Goal: Transaction & Acquisition: Purchase product/service

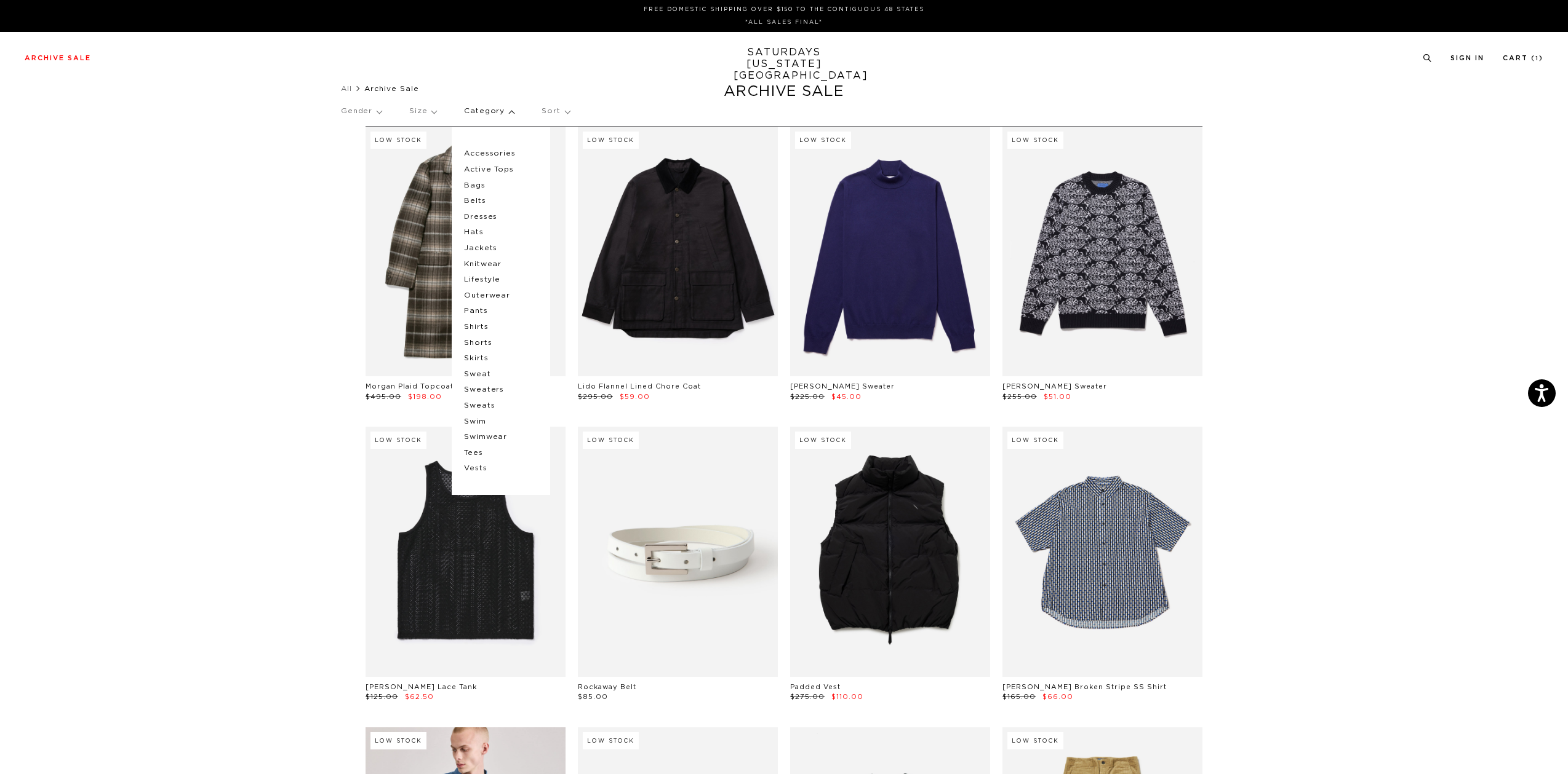
click at [497, 154] on p "Accessories" at bounding box center [500, 153] width 74 height 16
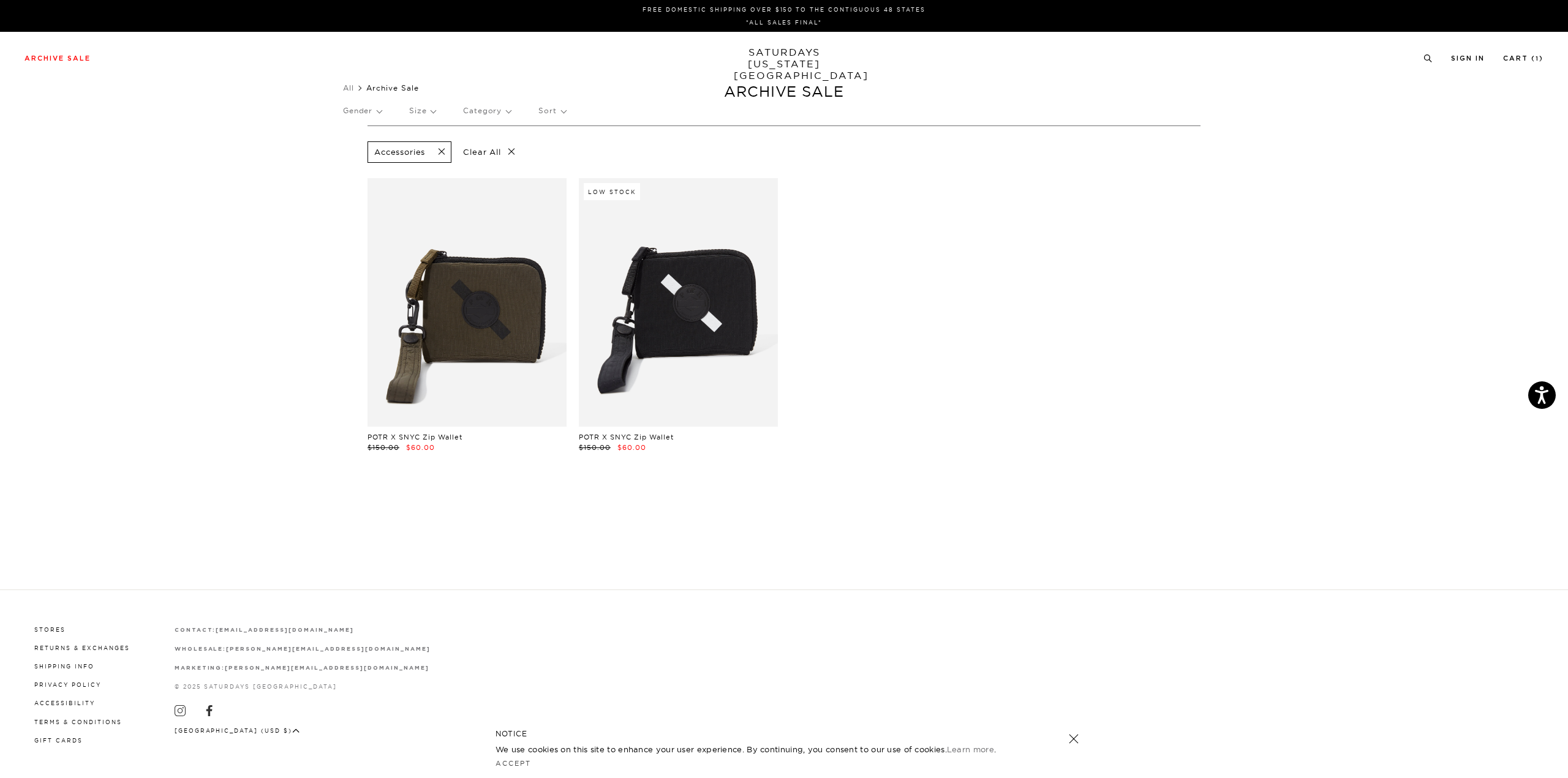
click at [491, 112] on p "Category" at bounding box center [487, 111] width 48 height 28
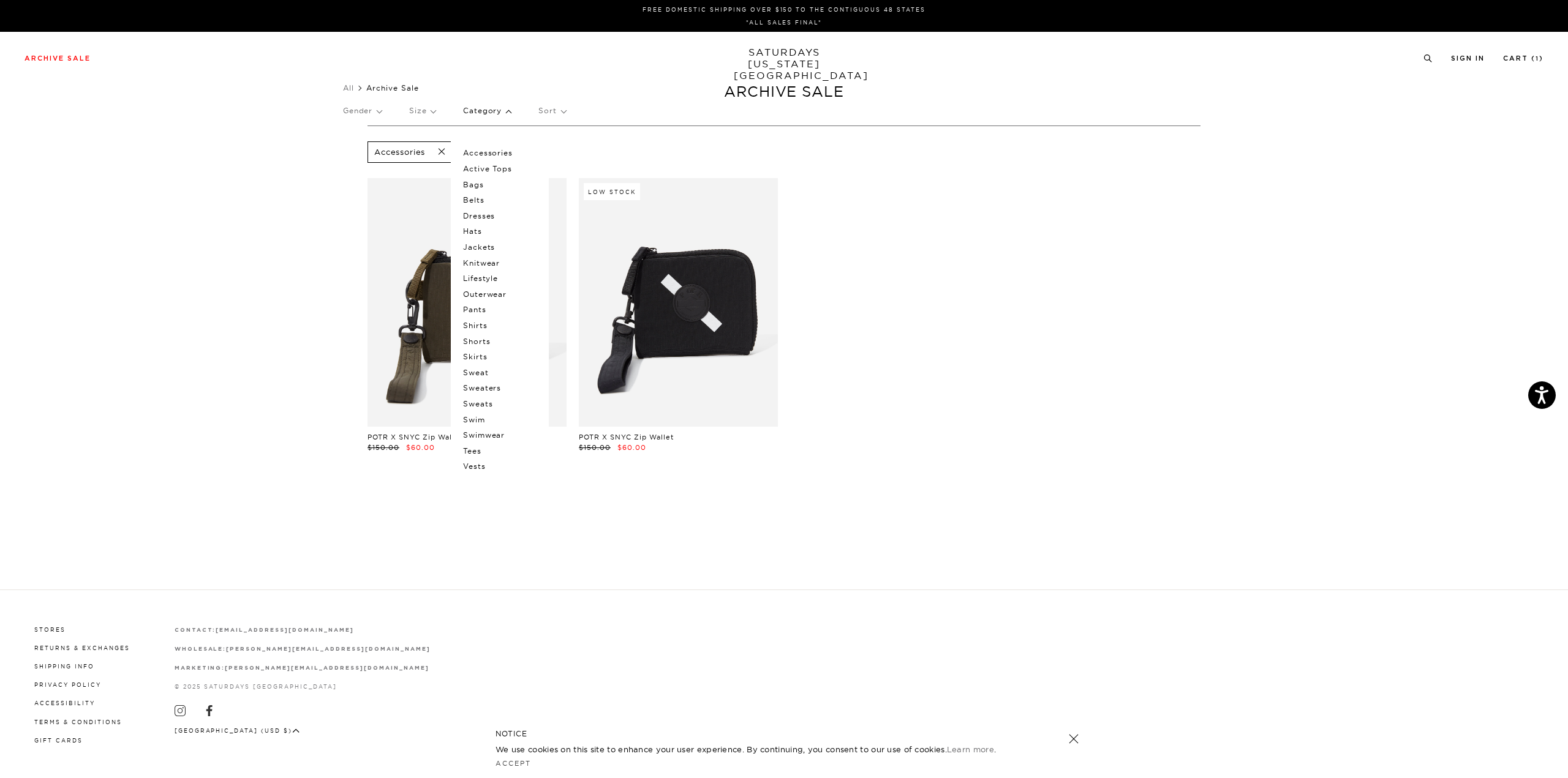
click at [487, 281] on p "Lifestyle" at bounding box center [500, 278] width 74 height 16
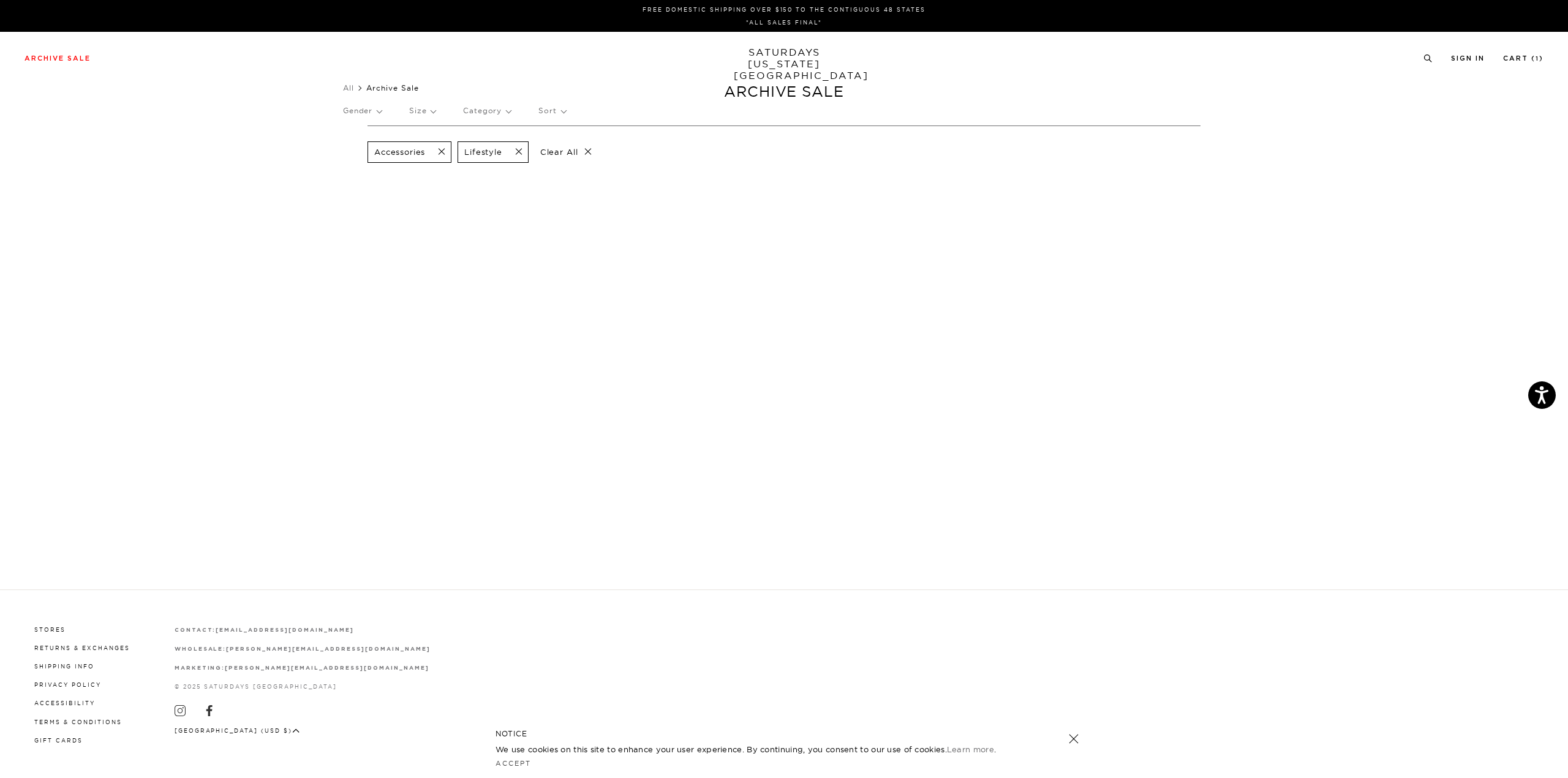
click at [479, 111] on p "Category" at bounding box center [487, 111] width 48 height 28
click at [497, 154] on p "Accessories" at bounding box center [500, 152] width 74 height 16
click at [593, 152] on p "Clear All" at bounding box center [566, 151] width 64 height 21
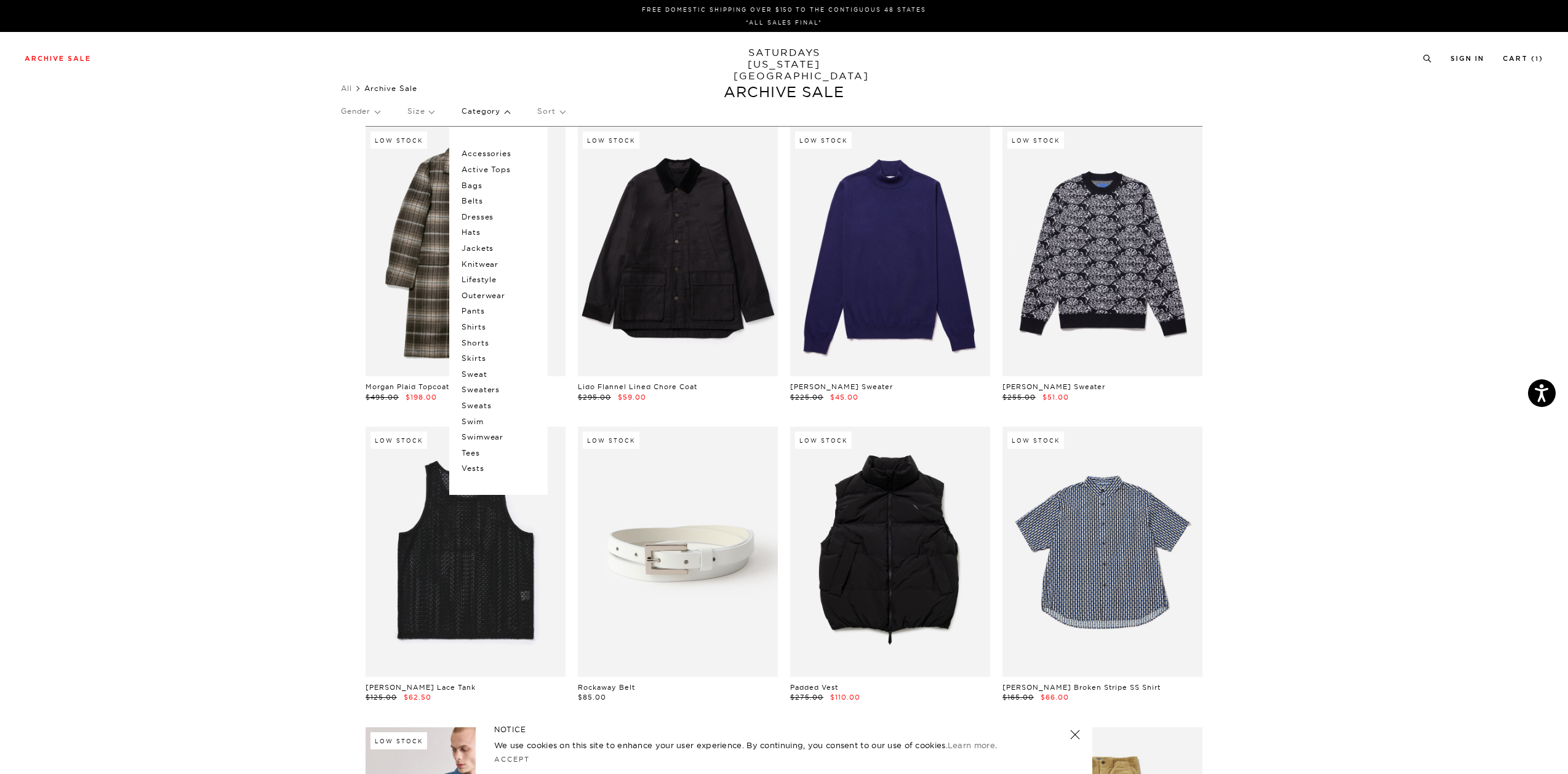
click at [498, 153] on p "Accessories" at bounding box center [498, 153] width 74 height 16
